Goal: Task Accomplishment & Management: Manage account settings

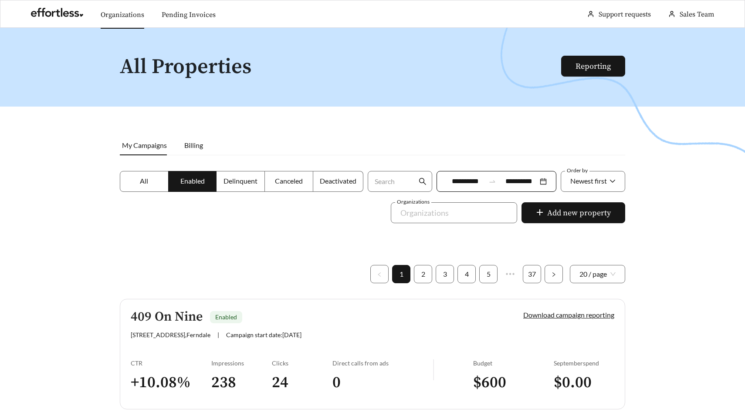
click at [139, 11] on link "Organizations" at bounding box center [123, 14] width 44 height 9
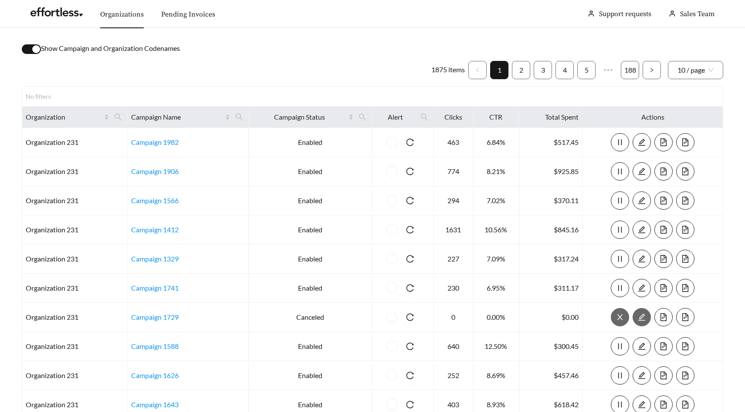
click at [33, 49] on div "button" at bounding box center [36, 49] width 8 height 8
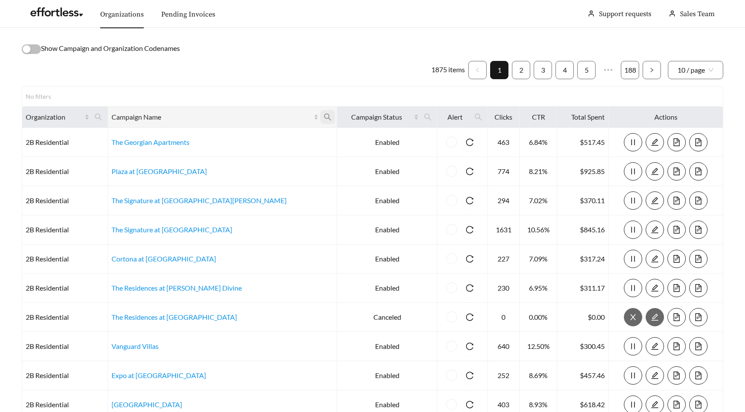
click at [324, 115] on icon "search" at bounding box center [328, 117] width 8 height 8
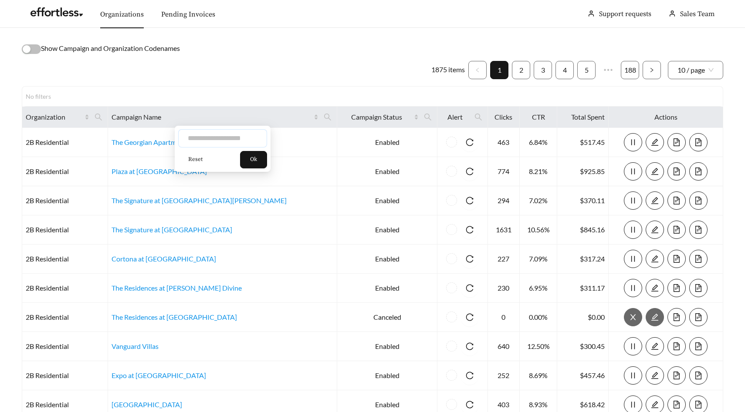
click at [237, 139] on input "text" at bounding box center [222, 138] width 89 height 18
type input "********"
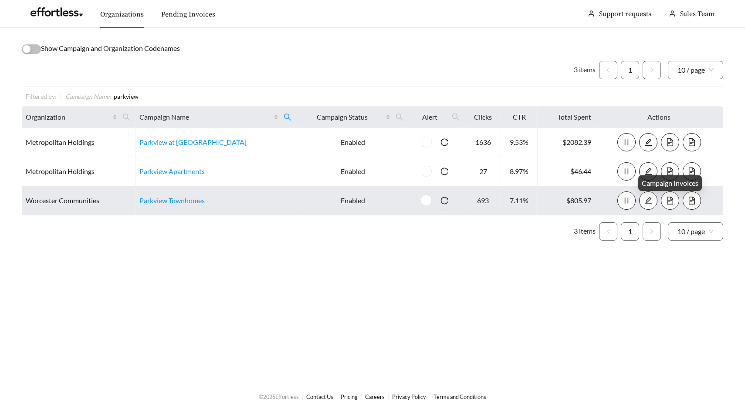
click at [673, 201] on icon "file-text" at bounding box center [670, 201] width 6 height 8
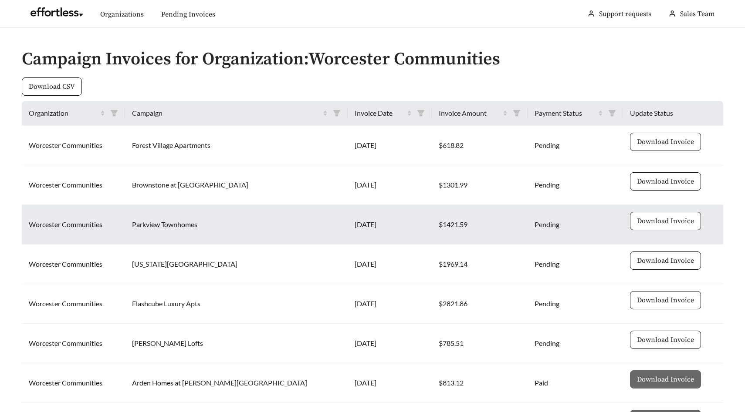
click at [664, 225] on span "Download Invoice" at bounding box center [665, 221] width 57 height 10
